Goal: Complete application form

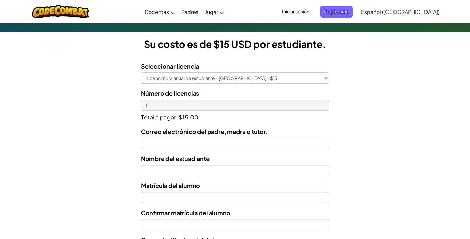
scroll to position [176, 0]
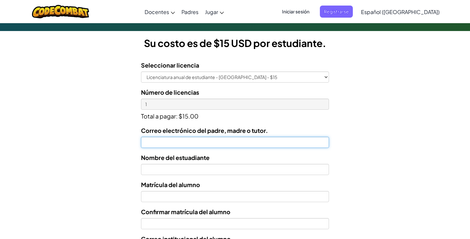
click at [276, 141] on input "Correo electrónico del padre, madre o tutor." at bounding box center [235, 142] width 188 height 11
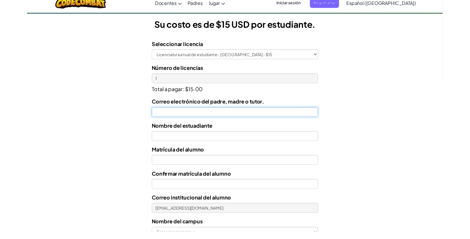
scroll to position [191, 0]
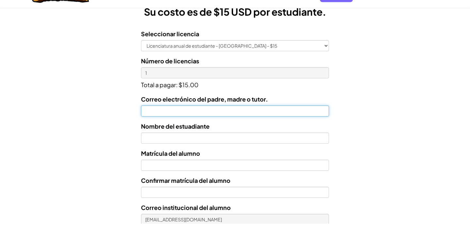
type input "[EMAIL_ADDRESS][DOMAIN_NAME]"
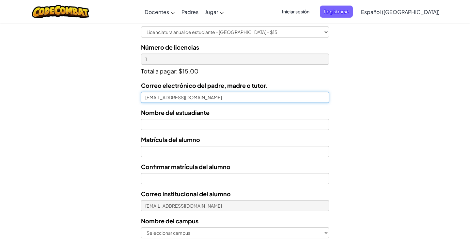
scroll to position [221, 0]
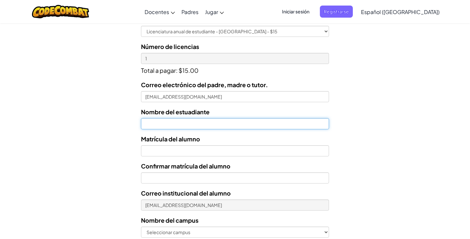
click at [258, 125] on input "text" at bounding box center [235, 123] width 188 height 11
type input "[PERSON_NAME]"
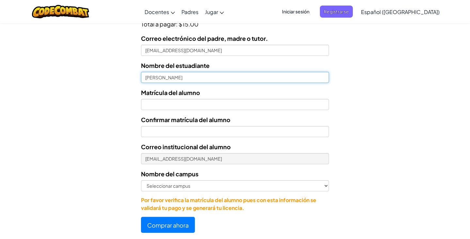
scroll to position [268, 0]
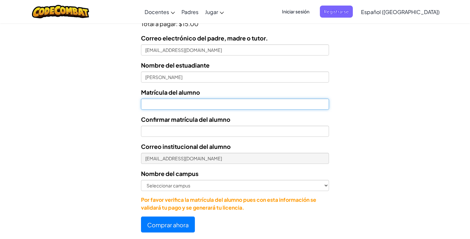
click at [260, 109] on input "Nombre del estuadiante" at bounding box center [235, 104] width 188 height 11
type input "07162342"
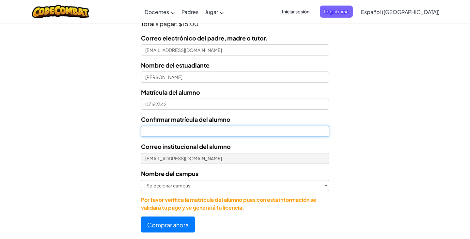
click at [233, 132] on input "Confirmar matrícula del alumno" at bounding box center [235, 131] width 188 height 11
type input "07162342"
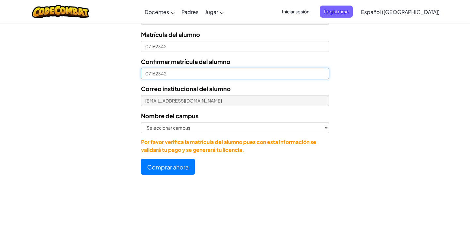
scroll to position [326, 0]
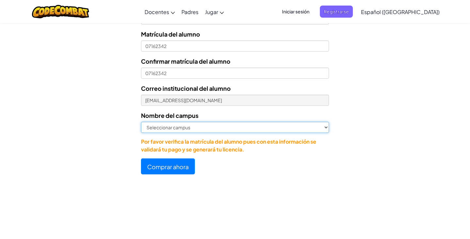
click at [266, 125] on select "Seleccionar campus [GEOGRAPHIC_DATA] Central [GEOGRAPHIC_DATA] [GEOGRAPHIC_DATA…" at bounding box center [235, 127] width 188 height 11
select select "Zapopan"
click at [141, 122] on select "Seleccionar campus [GEOGRAPHIC_DATA] Central [GEOGRAPHIC_DATA] [GEOGRAPHIC_DATA…" at bounding box center [235, 127] width 188 height 11
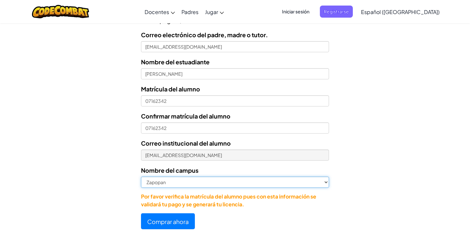
scroll to position [285, 0]
